Goal: Find specific page/section: Find specific page/section

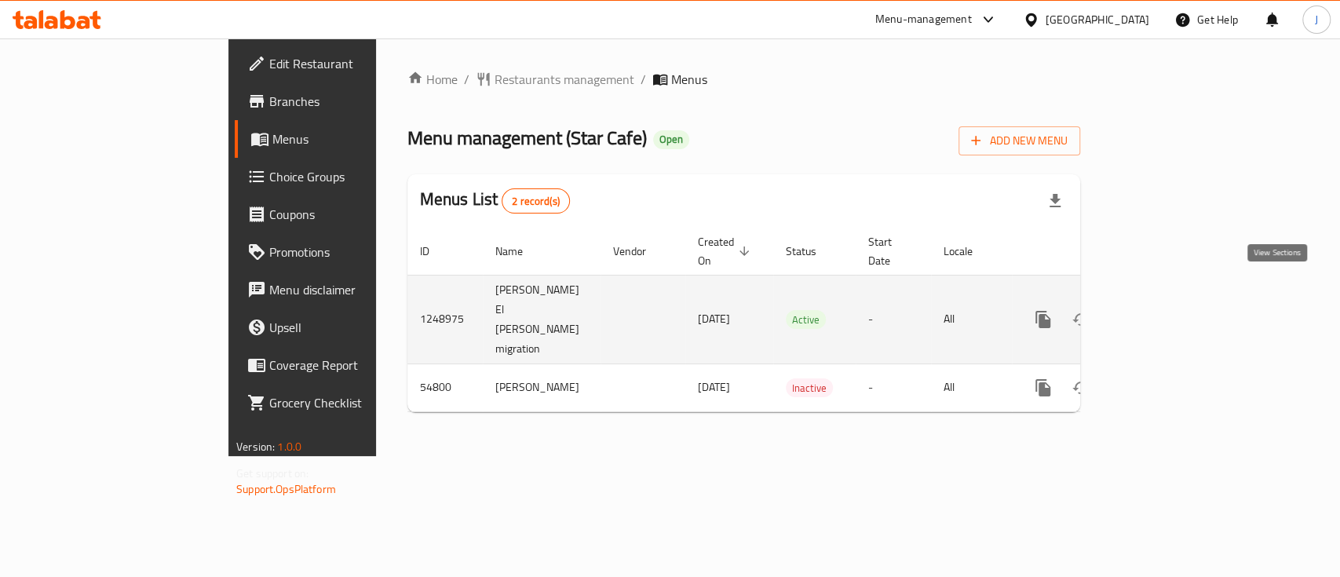
click at [1175, 301] on link "enhanced table" at bounding box center [1157, 320] width 38 height 38
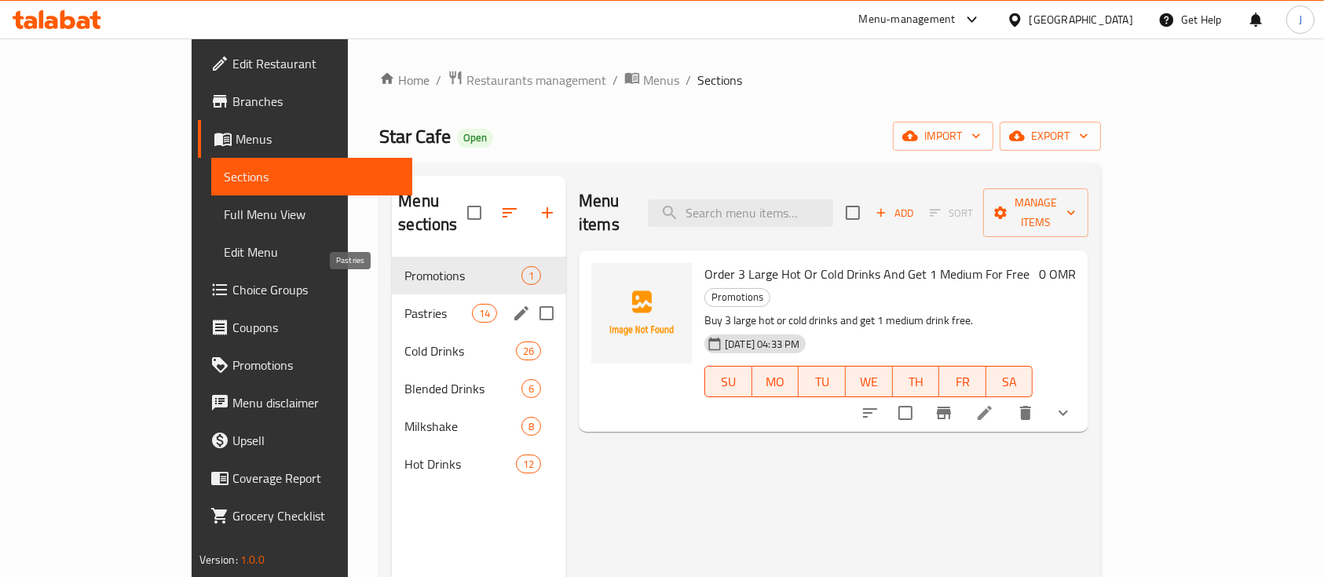
click at [404, 304] on span "Pastries" at bounding box center [437, 313] width 67 height 19
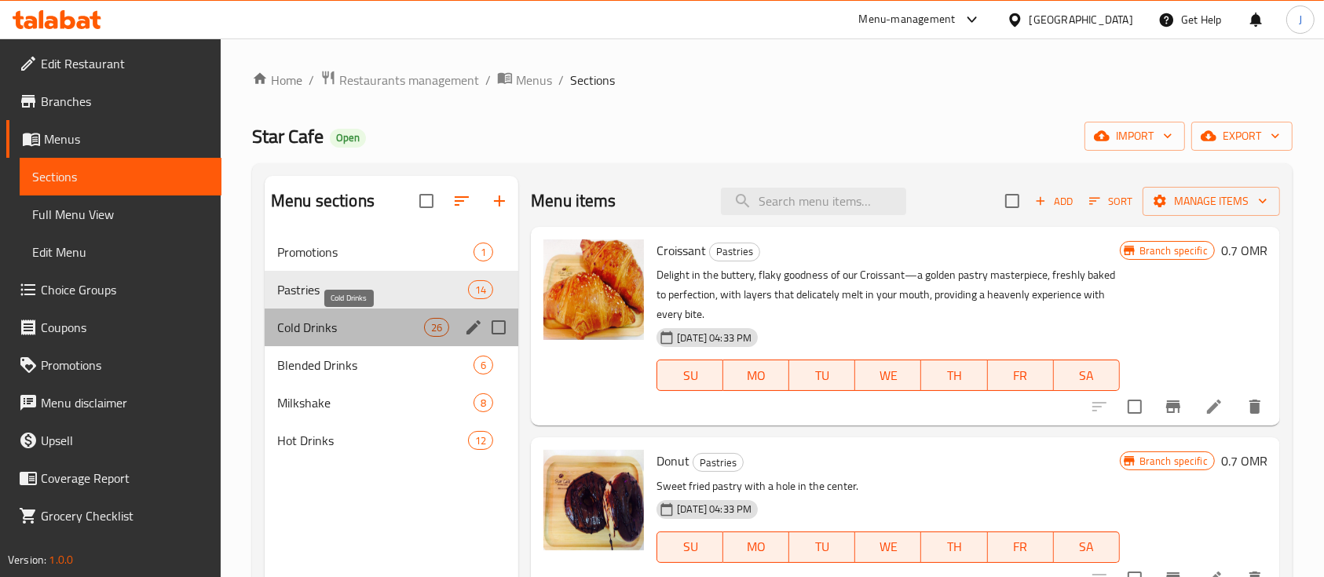
click at [354, 330] on span "Cold Drinks" at bounding box center [350, 327] width 147 height 19
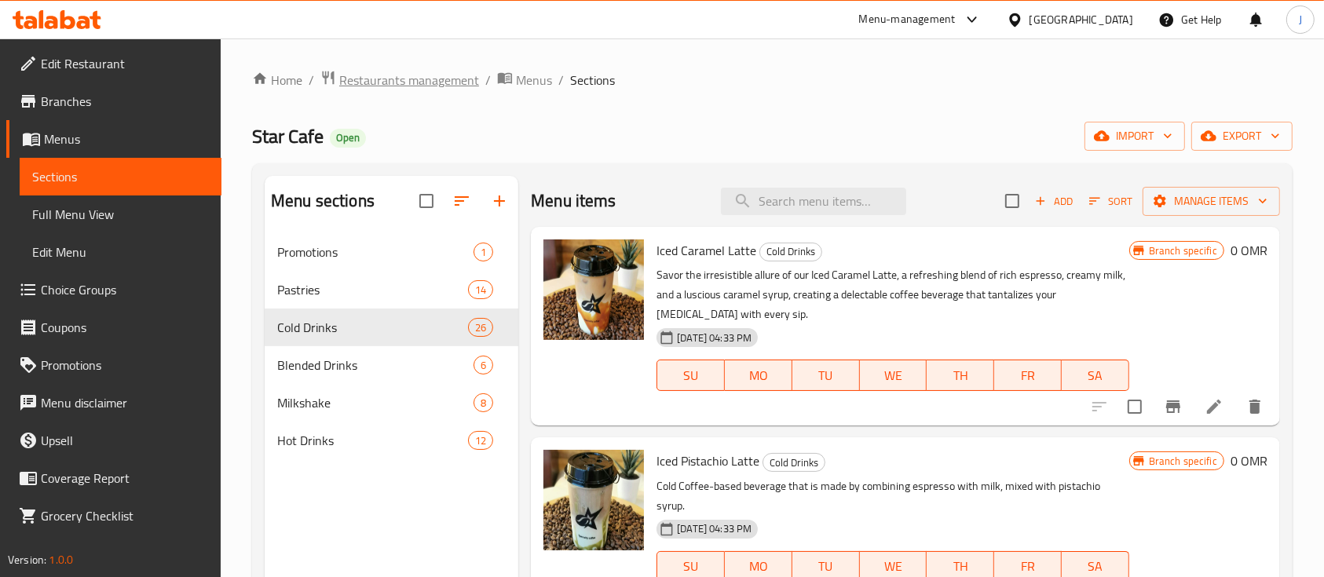
click at [440, 89] on span "Restaurants management" at bounding box center [409, 80] width 140 height 19
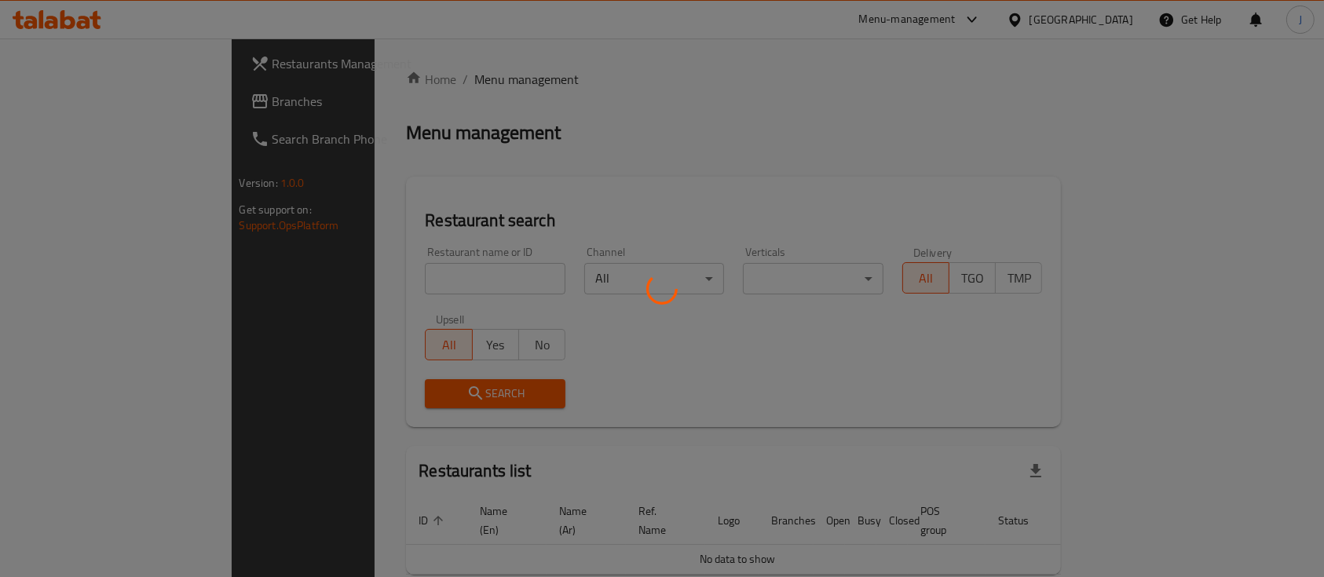
click at [407, 277] on div at bounding box center [662, 288] width 1324 height 577
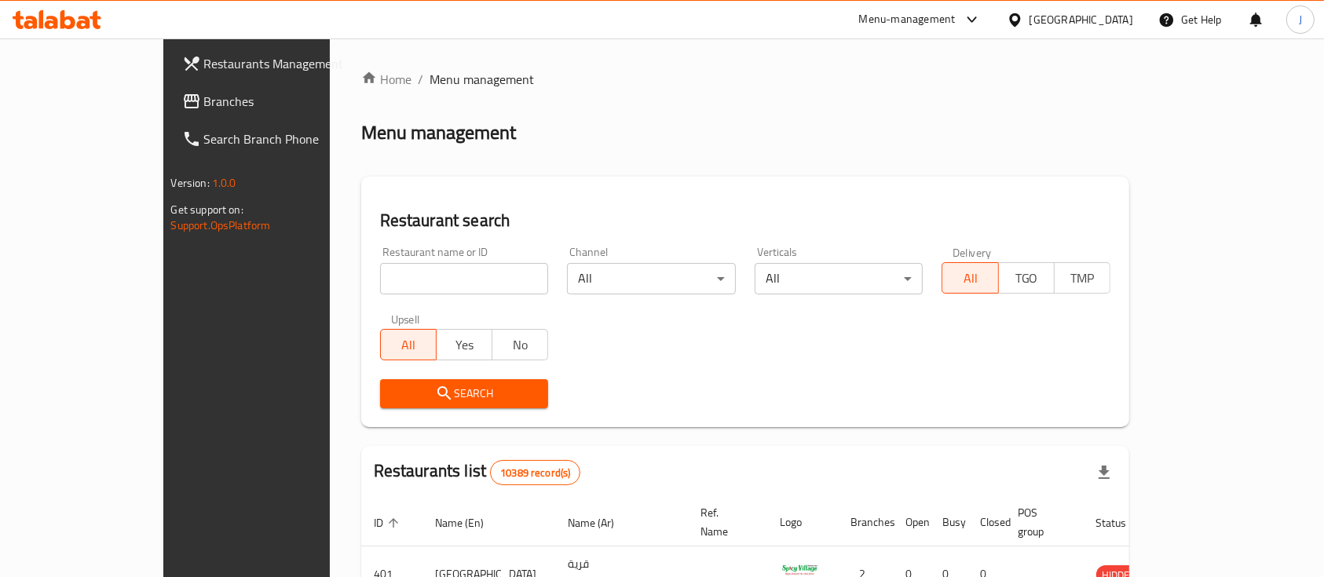
click at [407, 277] on input "search" at bounding box center [464, 278] width 169 height 31
paste input "Sur"
click button "Search" at bounding box center [464, 393] width 169 height 29
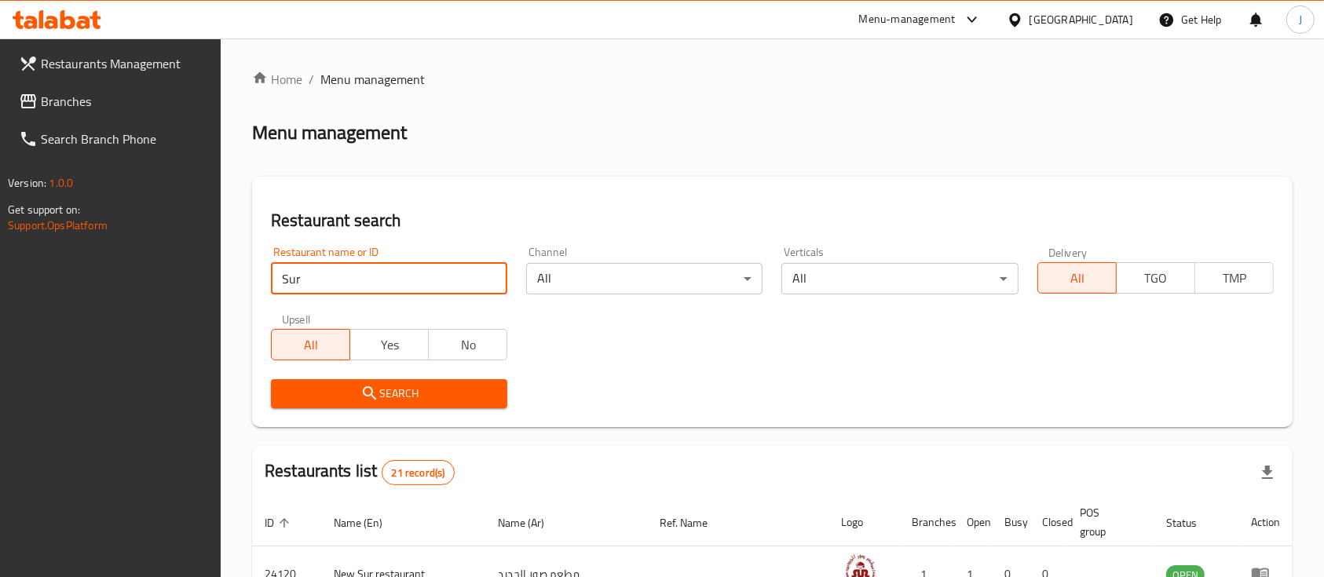
paste input "Chicken Shack"
click button "Search" at bounding box center [389, 393] width 236 height 29
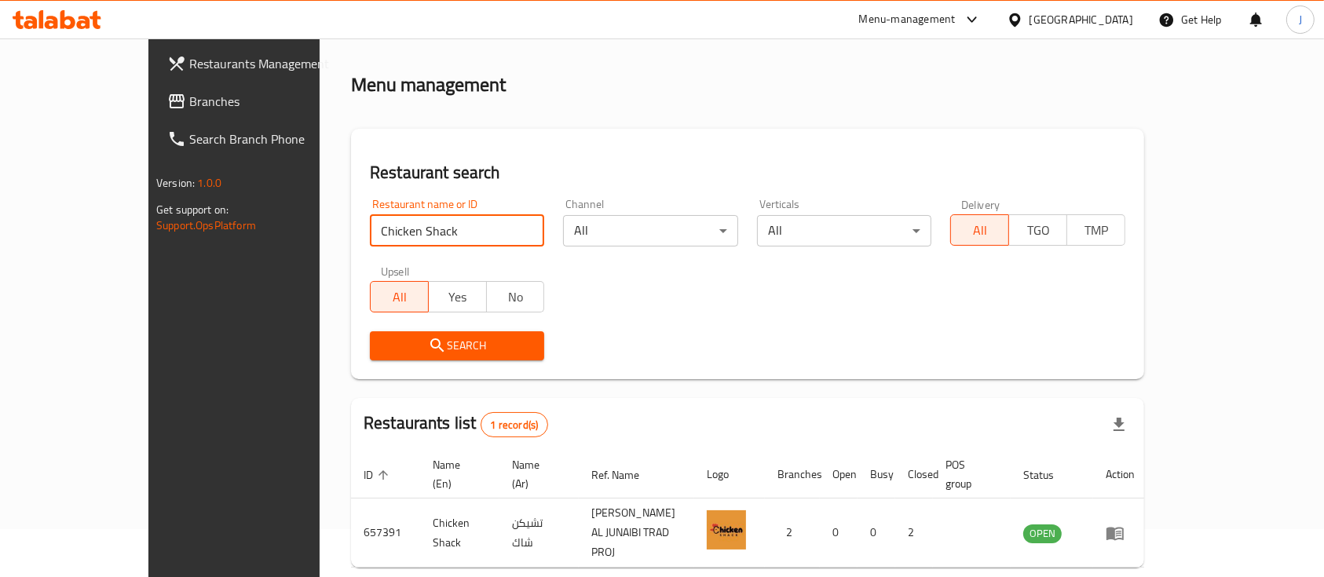
scroll to position [92, 0]
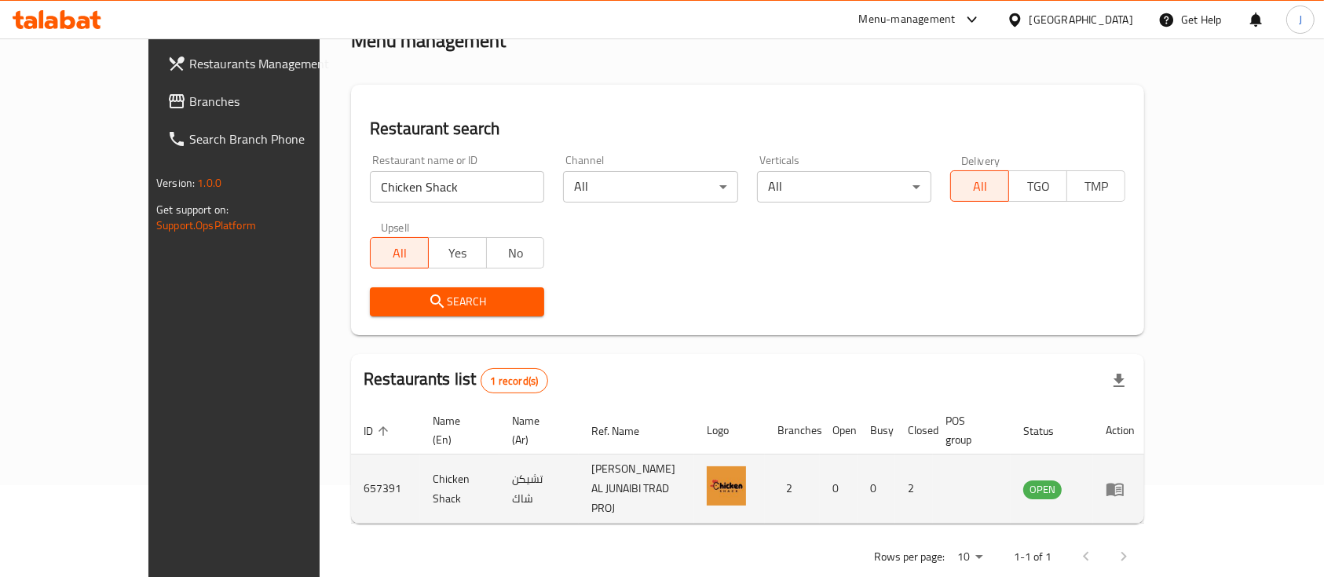
click at [499, 465] on td "تشيكن شاك" at bounding box center [538, 489] width 79 height 69
copy td "تشيكن شاك"
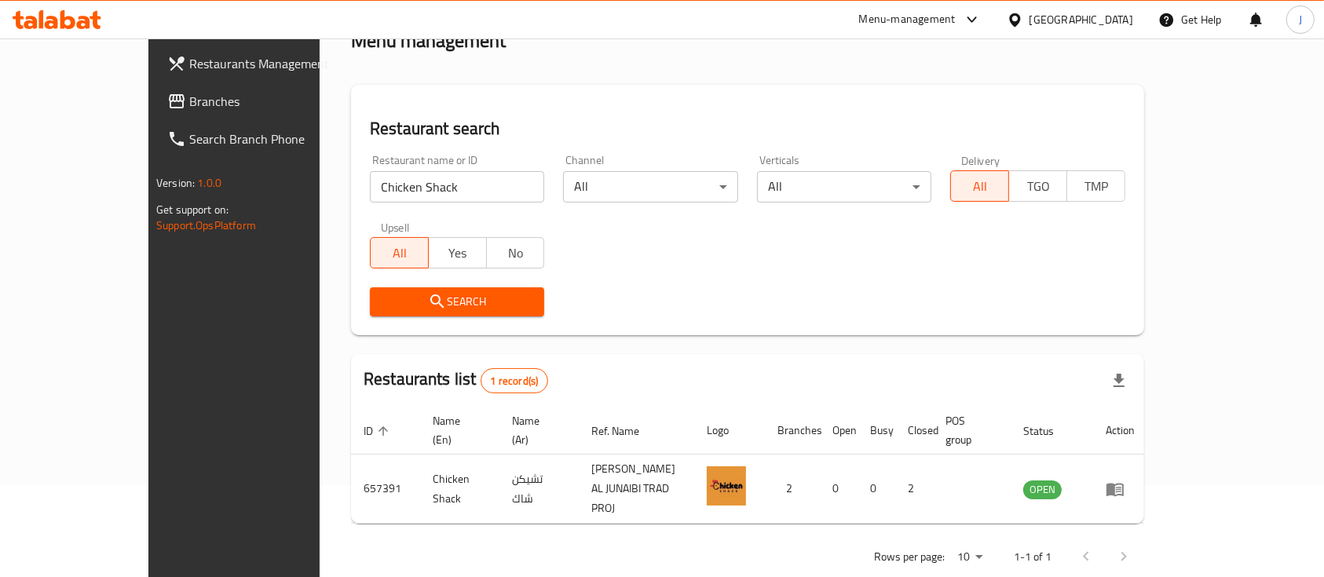
click at [383, 186] on input "Chicken Shack" at bounding box center [457, 186] width 174 height 31
paste input "s"
type input "Chickens"
click button "Search" at bounding box center [457, 301] width 174 height 29
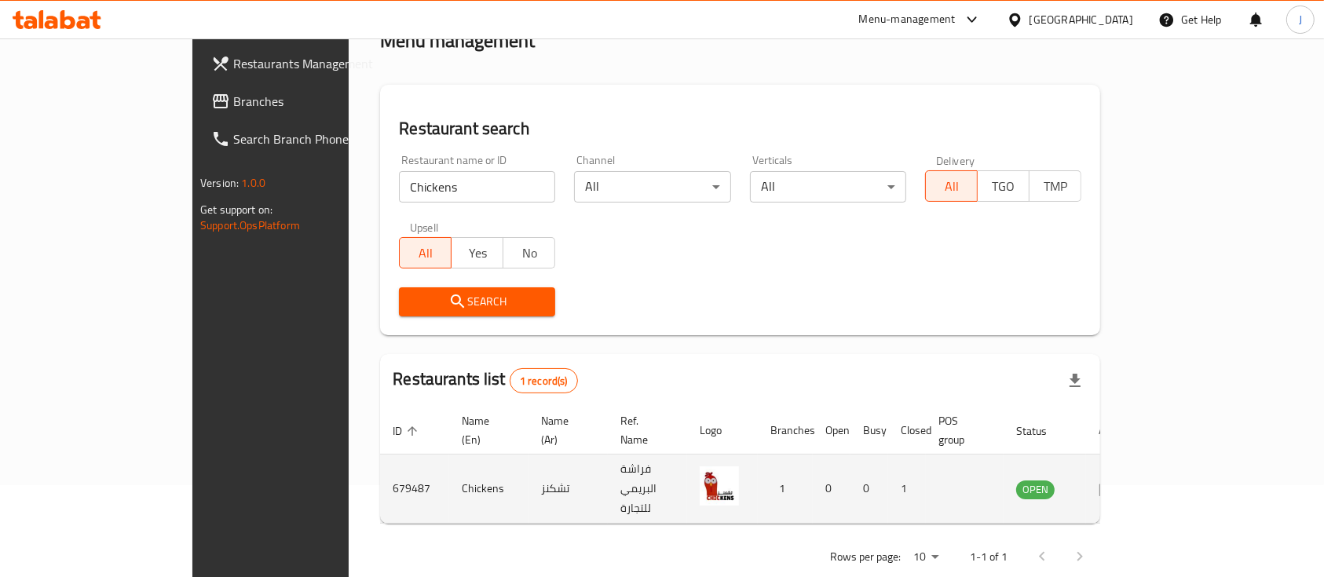
click at [528, 460] on td "تشكنز" at bounding box center [567, 489] width 79 height 69
copy td "تشكنز"
